Goal: Task Accomplishment & Management: Manage account settings

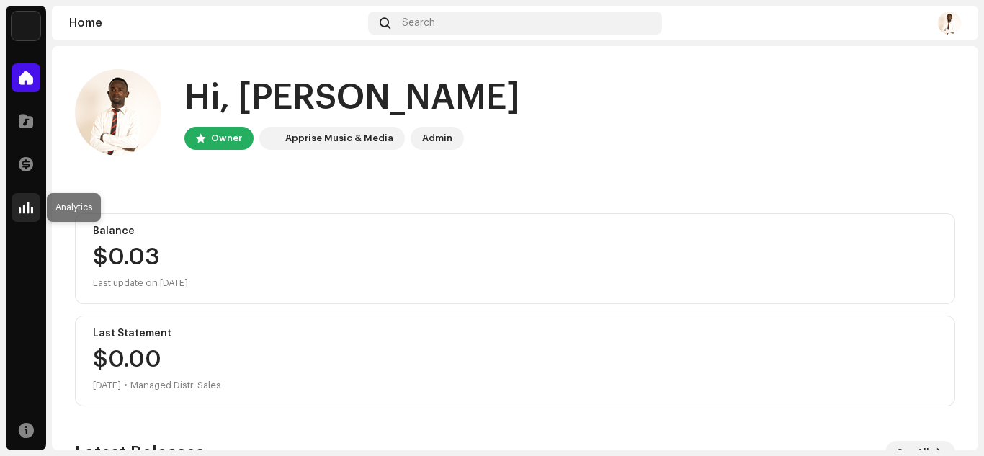
click at [27, 207] on span at bounding box center [26, 208] width 14 height 12
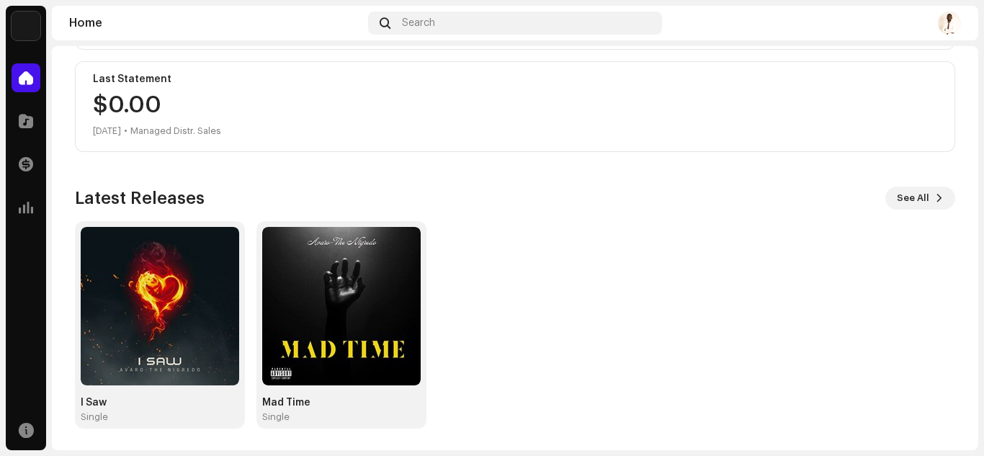
scroll to position [256, 0]
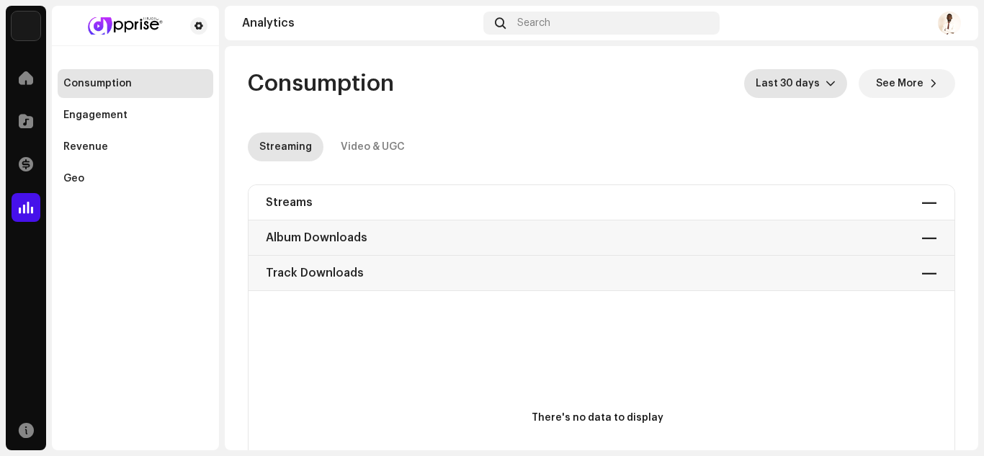
click at [776, 84] on span "Last 30 days" at bounding box center [790, 83] width 70 height 29
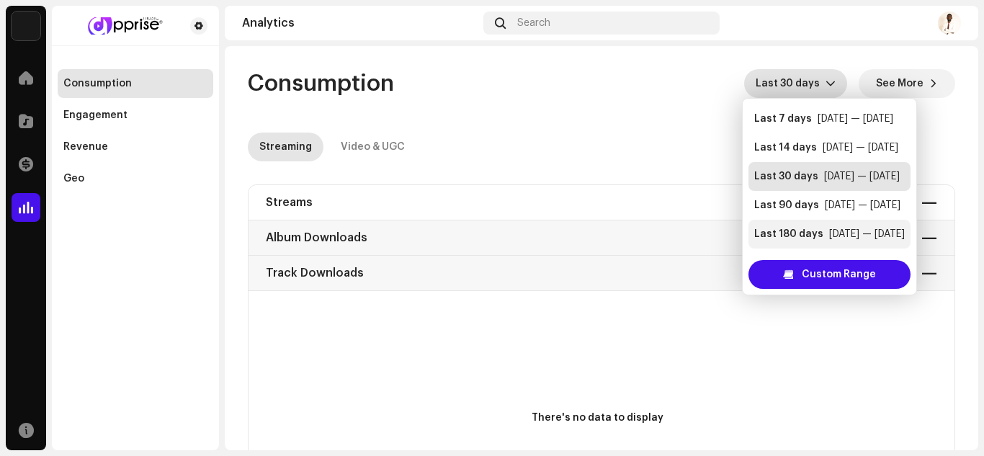
click at [809, 235] on div "Last 180 days" at bounding box center [788, 234] width 69 height 14
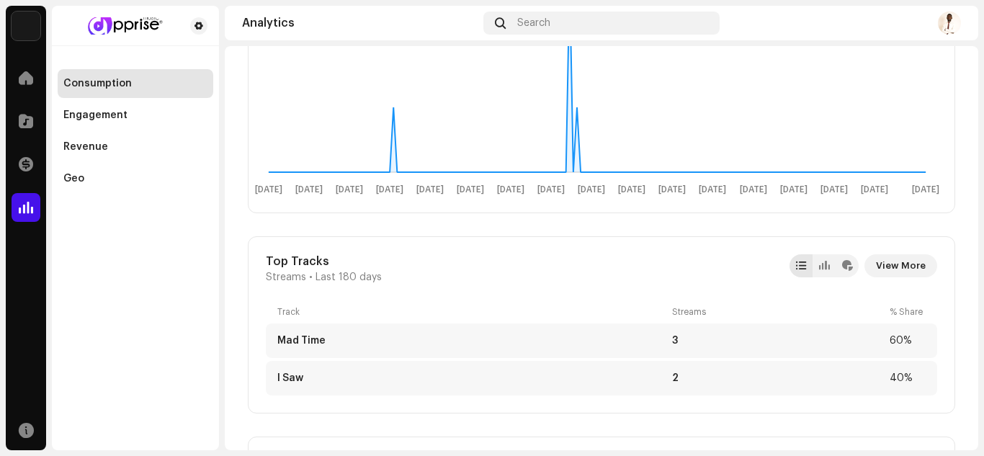
scroll to position [323, 0]
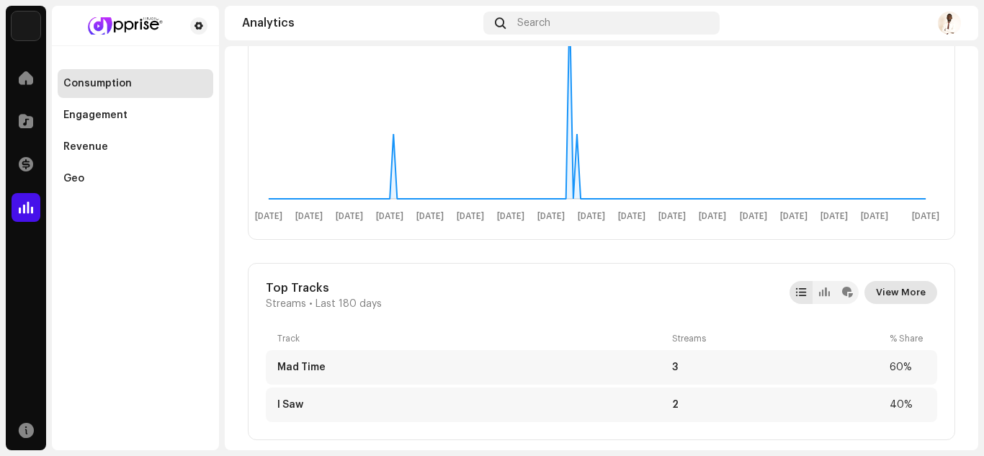
click at [882, 291] on span "View More" at bounding box center [901, 292] width 50 height 29
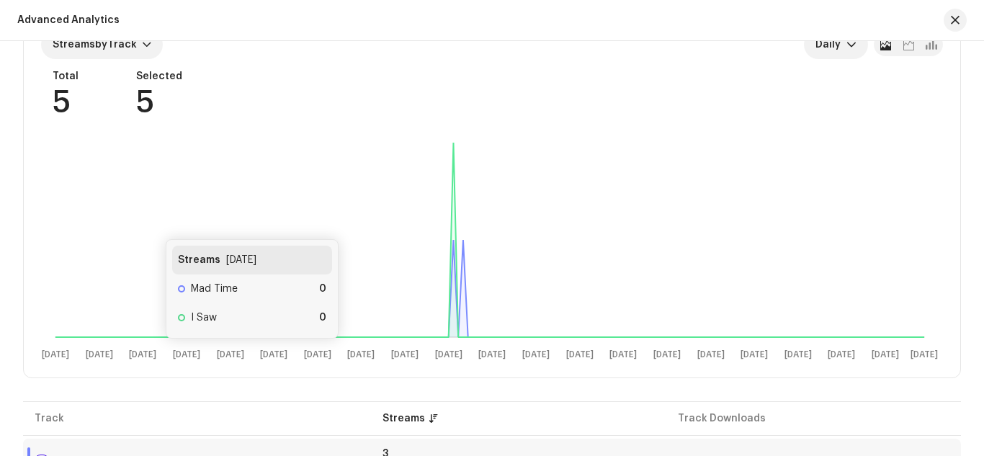
scroll to position [55, 0]
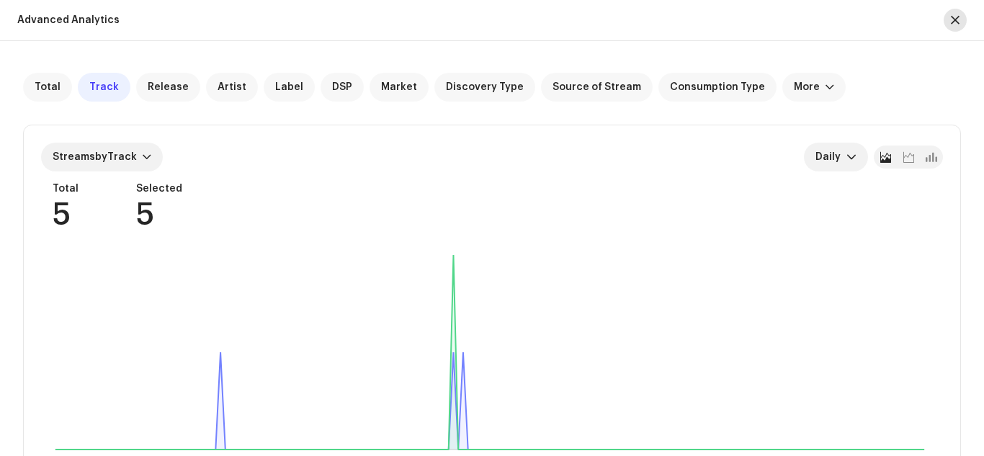
click at [956, 22] on span "button" at bounding box center [955, 20] width 9 height 12
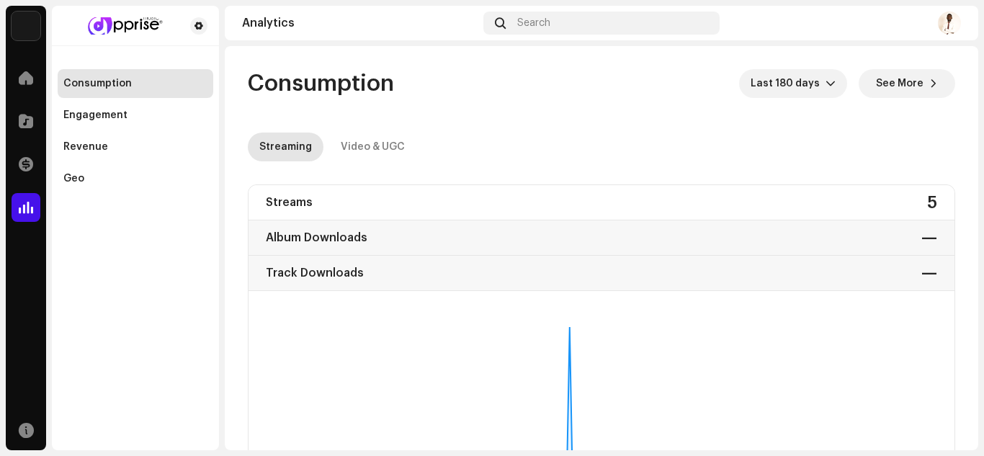
click at [946, 23] on img at bounding box center [949, 23] width 23 height 23
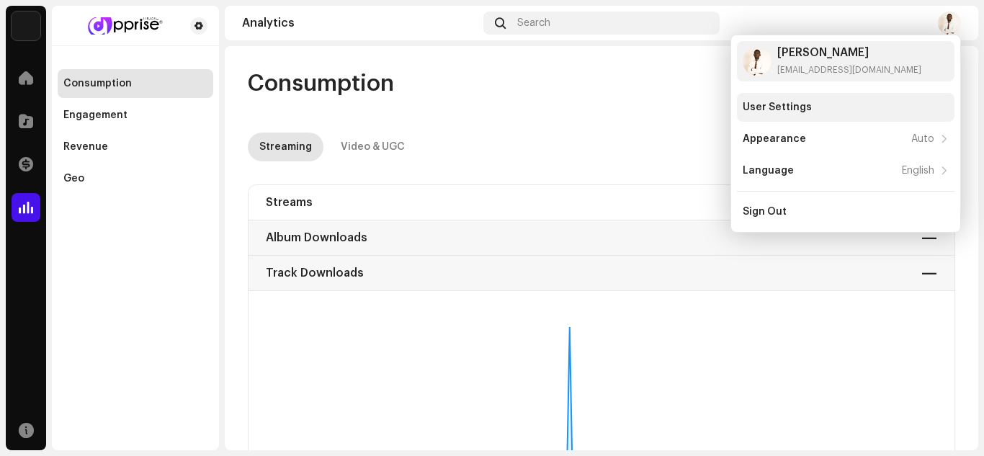
click at [800, 106] on div "User Settings" at bounding box center [776, 108] width 69 height 12
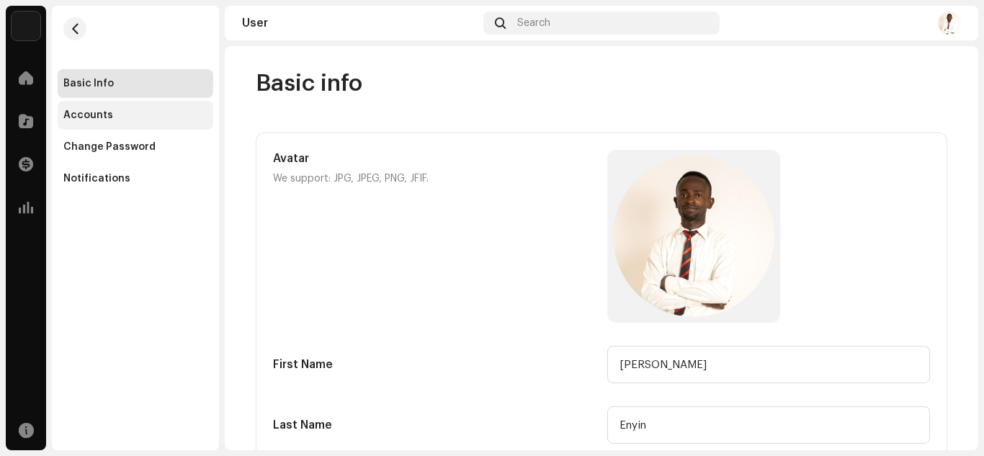
click at [95, 116] on div "Accounts" at bounding box center [88, 115] width 50 height 12
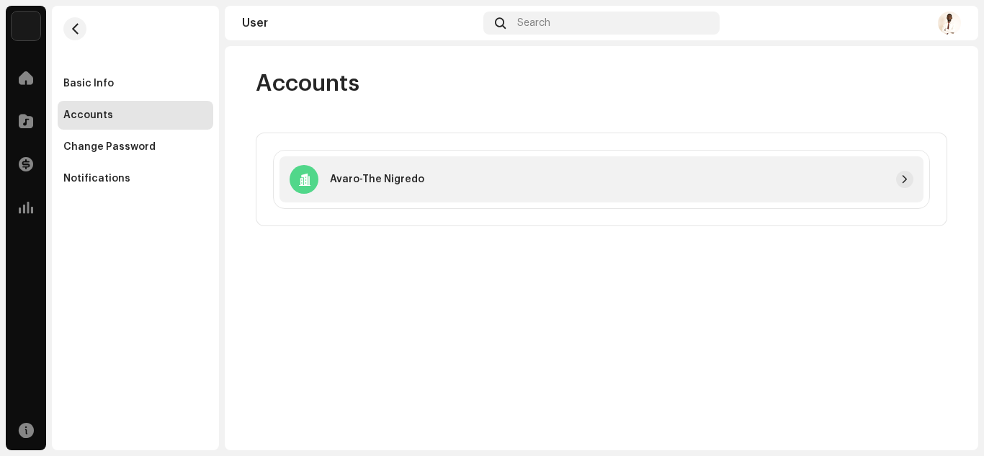
click at [810, 174] on div at bounding box center [668, 179] width 489 height 17
click at [905, 179] on span "button" at bounding box center [904, 180] width 9 height 12
click at [491, 156] on div "Avaro-The Nigredo" at bounding box center [601, 179] width 644 height 46
click at [519, 170] on div "Avaro-The Nigredo" at bounding box center [601, 179] width 644 height 46
click at [910, 179] on button "button" at bounding box center [904, 179] width 17 height 17
